Goal: Transaction & Acquisition: Purchase product/service

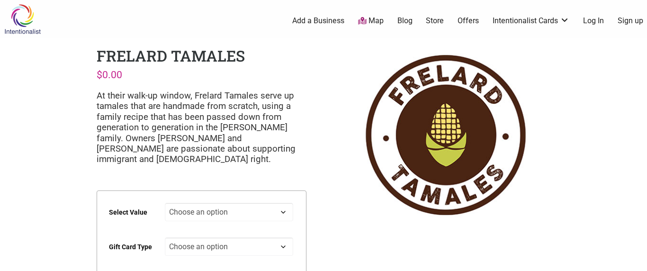
scroll to position [97, 0]
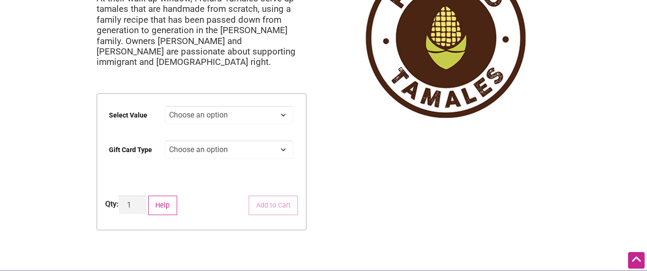
click at [282, 116] on select "Choose an option $25 $50 $100 $200 $500" at bounding box center [229, 115] width 129 height 18
select select "$50"
click at [279, 147] on select "Choose an option Physical" at bounding box center [229, 149] width 129 height 18
select select "Physical"
select select "$50"
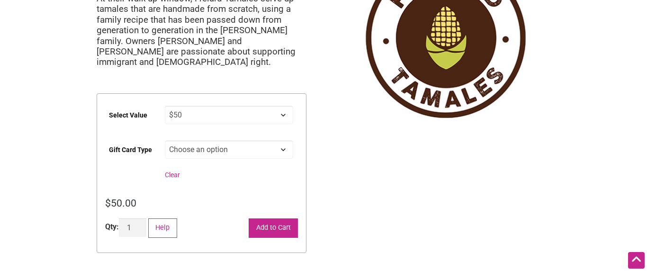
click at [285, 225] on button "Add to Cart" at bounding box center [273, 227] width 49 height 19
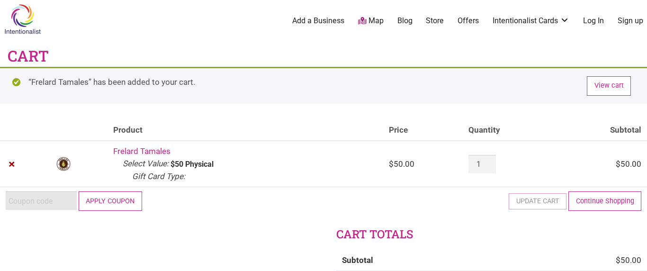
click at [43, 202] on input "Coupon:" at bounding box center [41, 200] width 71 height 18
paste input "2025JUNTOS"
type input "2025JUNTOS"
click at [104, 201] on button "Apply coupon" at bounding box center [110, 200] width 63 height 19
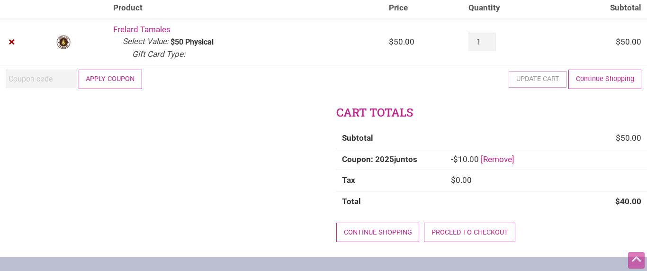
scroll to position [115, 0]
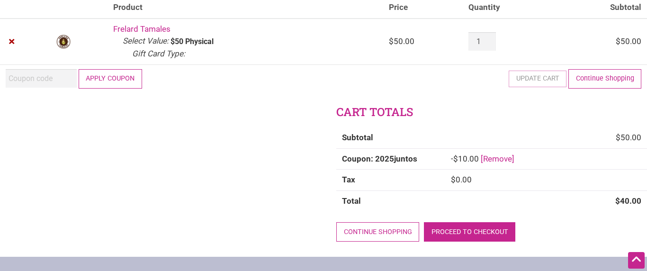
click at [466, 233] on link "Proceed to checkout" at bounding box center [469, 231] width 91 height 19
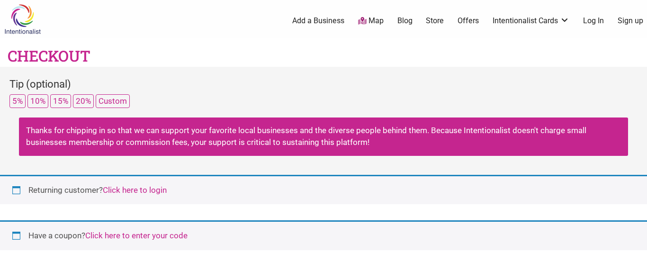
select select "WA"
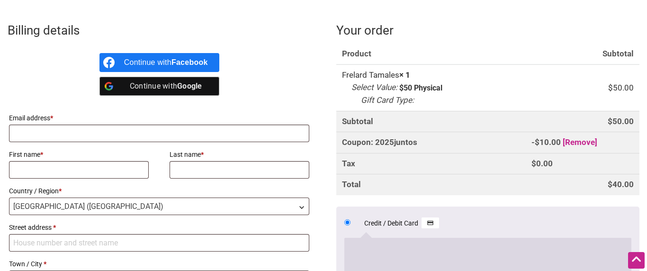
scroll to position [254, 0]
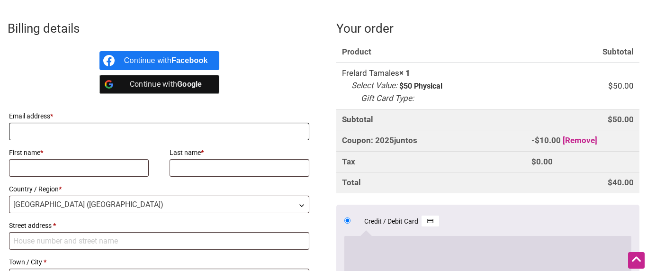
click at [182, 127] on input "Email address *" at bounding box center [159, 132] width 300 height 18
type input "amamtaf@gmail.com"
type input "Matthew"
type input "Karre"
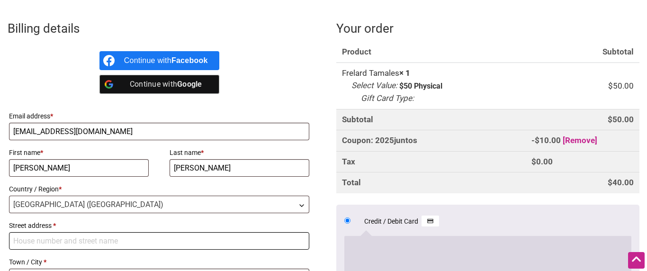
type input "2213 Iron Street"
type input "Bellingham"
type input "98225"
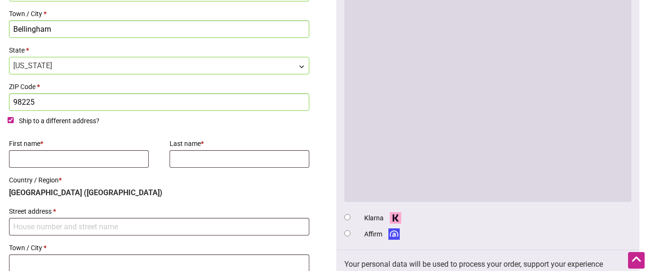
scroll to position [505, 0]
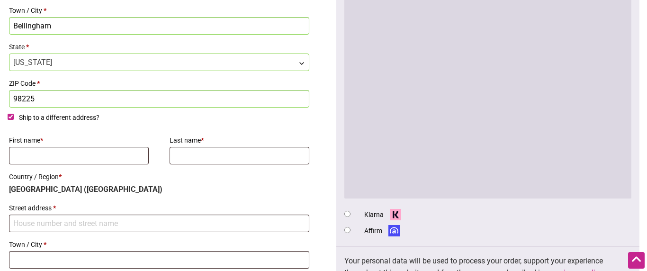
click at [8, 114] on input "Ship to a different address?" at bounding box center [11, 117] width 6 height 6
checkbox input "false"
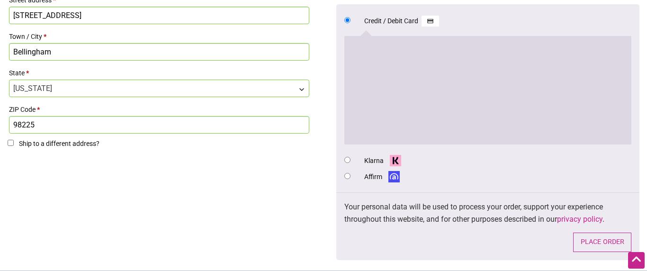
scroll to position [481, 0]
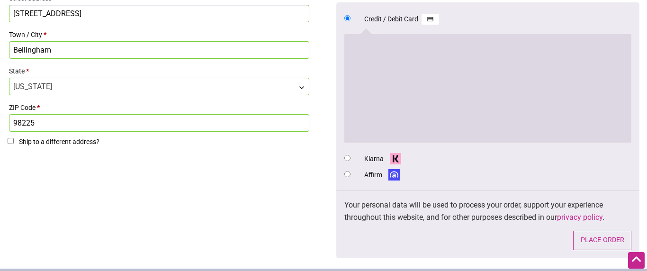
click at [493, 158] on li "Klarna" at bounding box center [487, 158] width 287 height 16
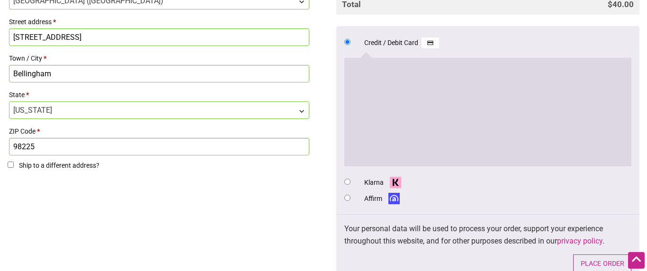
scroll to position [484, 0]
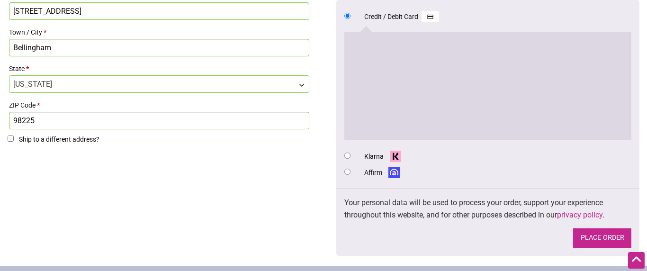
click at [601, 236] on button "Place order" at bounding box center [602, 237] width 58 height 19
